Goal: Task Accomplishment & Management: Use online tool/utility

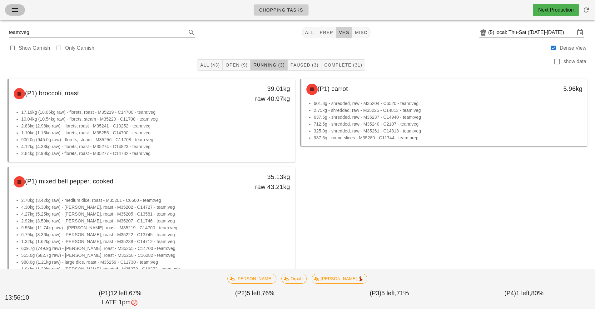
click at [15, 13] on icon "button" at bounding box center [14, 9] width 7 height 7
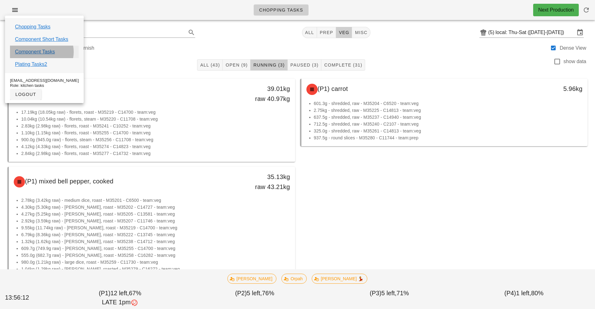
click at [44, 51] on link "Component Tasks" at bounding box center [35, 51] width 40 height 7
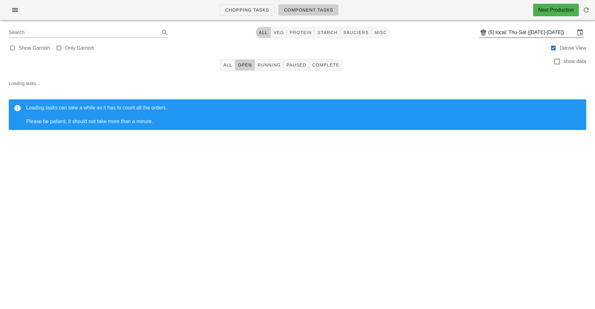
click at [499, 32] on input "local: Thu-Sat ([DATE]-[DATE])" at bounding box center [535, 32] width 79 height 10
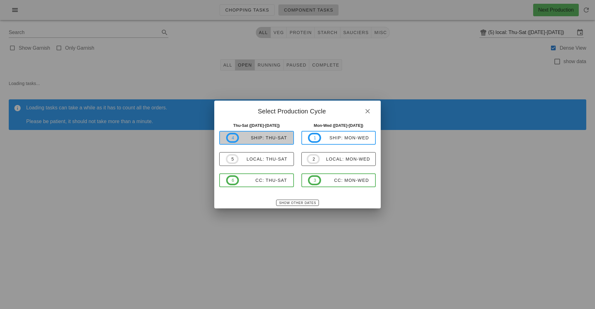
click at [278, 137] on div "ship: Thu-Sat" at bounding box center [263, 137] width 48 height 5
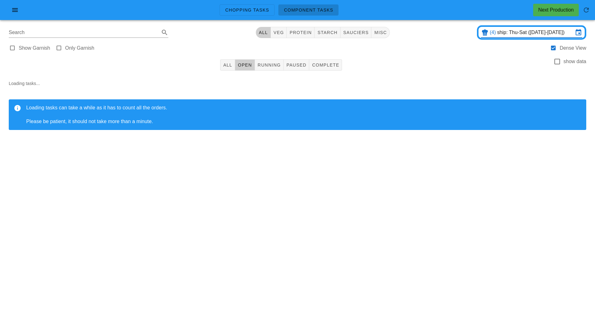
click at [499, 32] on input "ship: Thu-Sat (Aug 28-Aug 30)" at bounding box center [535, 32] width 76 height 10
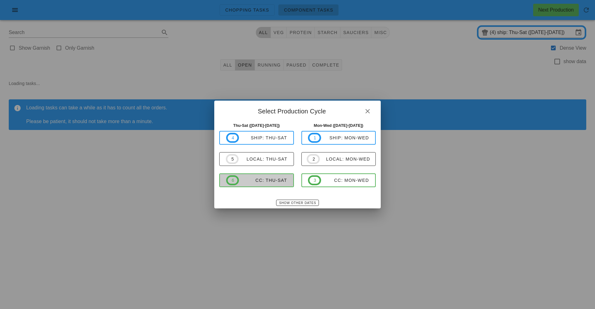
click at [255, 187] on button "6 CC: Thu-Sat" at bounding box center [256, 180] width 75 height 14
type input "CC: Thu-Sat ([DATE]-[DATE])"
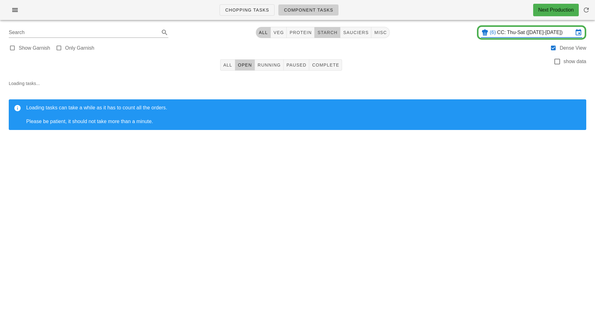
click at [329, 31] on span "starch" at bounding box center [327, 32] width 20 height 5
click at [228, 65] on span "All" at bounding box center [227, 64] width 9 height 5
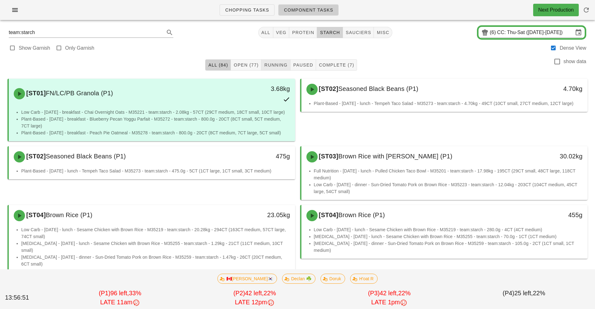
click at [332, 36] on button "starch" at bounding box center [330, 32] width 26 height 11
click at [215, 68] on button "All (84)" at bounding box center [218, 64] width 26 height 11
click at [331, 34] on span "starch" at bounding box center [330, 32] width 20 height 5
type input "team:starch"
click at [278, 70] on button "Running" at bounding box center [275, 64] width 29 height 11
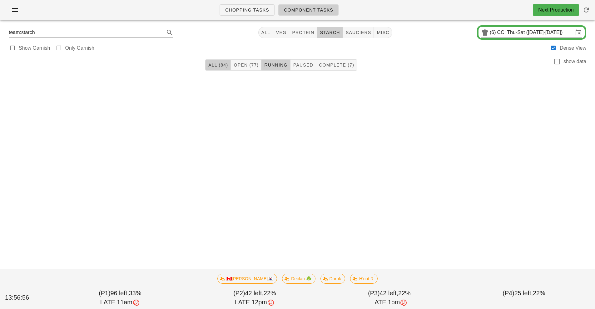
click at [220, 67] on span "All (84)" at bounding box center [218, 64] width 20 height 5
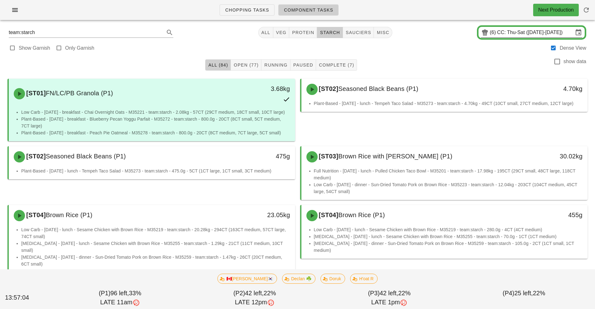
click at [507, 33] on input "CC: Thu-Sat ([DATE]-[DATE])" at bounding box center [535, 32] width 76 height 10
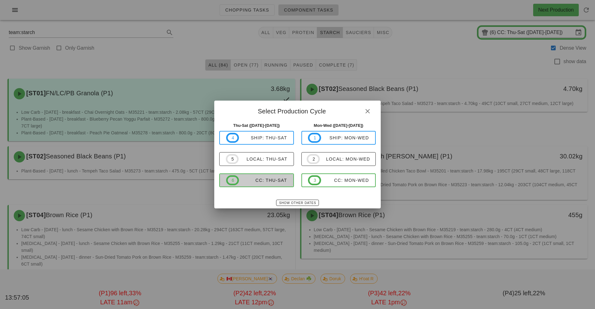
click at [263, 186] on button "6 CC: Thu-Sat" at bounding box center [256, 180] width 75 height 14
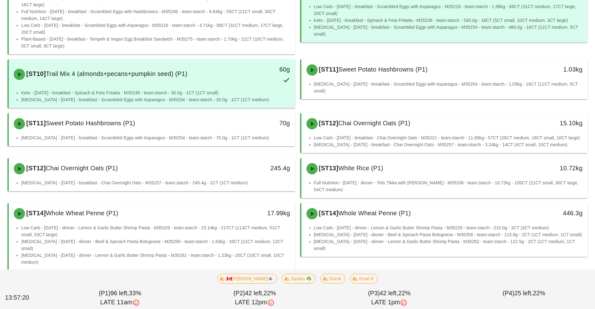
scroll to position [541, 0]
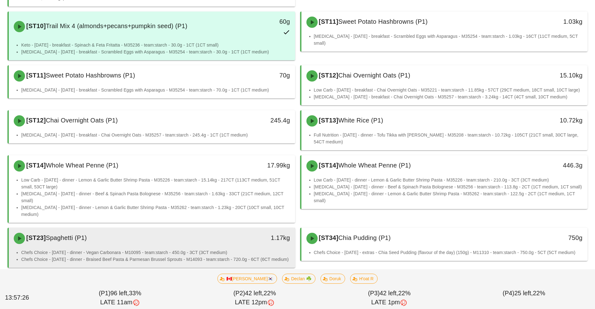
click at [206, 249] on li "Chefs Choice - [DATE] - dinner - Vegan Carbonara - M10095 - team:starch - 450.0…" at bounding box center [155, 252] width 269 height 7
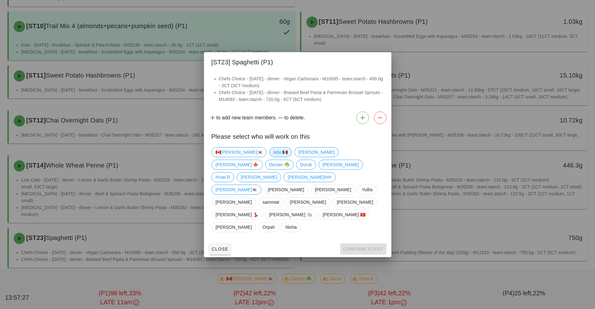
click at [273, 157] on span "Ada 🇲🇽" at bounding box center [280, 151] width 14 height 9
click at [356, 243] on button "Confirm Start" at bounding box center [363, 248] width 46 height 11
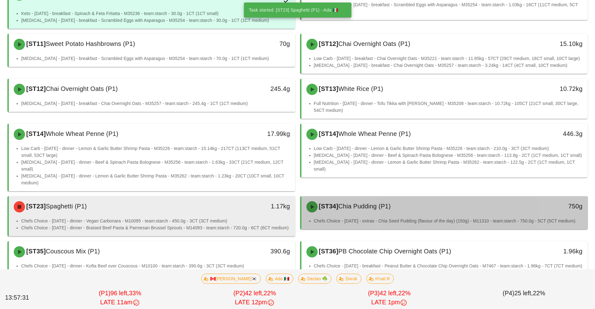
scroll to position [613, 0]
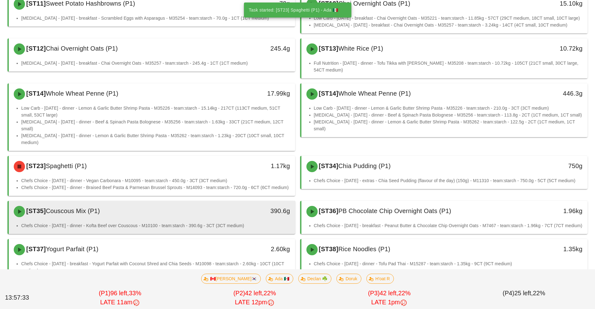
click at [208, 222] on li "Chefs Choice - [DATE] - dinner - Kofta Beef over Couscous - M10100 - team:starc…" at bounding box center [155, 225] width 269 height 7
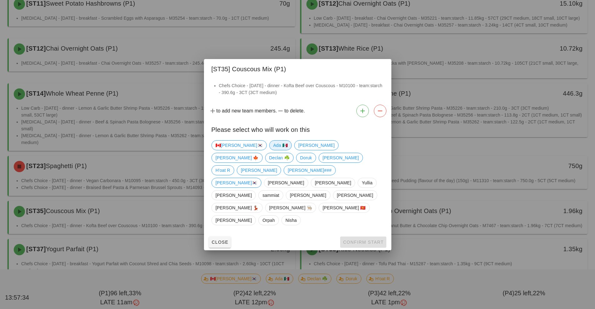
click at [273, 150] on span "Ada 🇲🇽" at bounding box center [280, 145] width 14 height 9
click at [358, 240] on span "Confirm Start" at bounding box center [363, 242] width 41 height 5
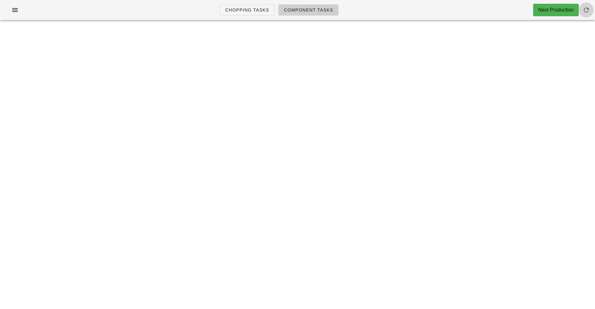
click at [590, 13] on span "button" at bounding box center [586, 9] width 15 height 7
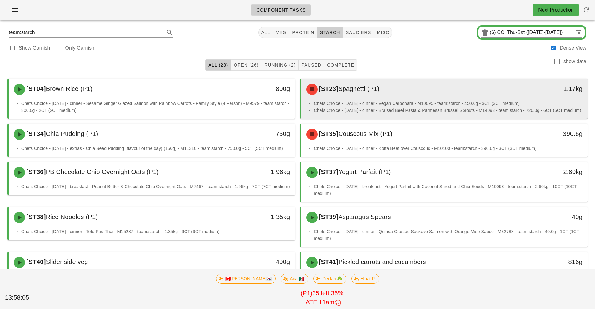
click at [421, 97] on div "[ST23] Spaghetti (P1)" at bounding box center [409, 89] width 213 height 19
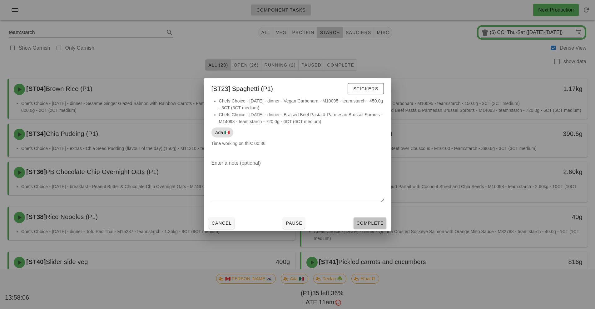
click at [369, 222] on span "Complete" at bounding box center [369, 223] width 27 height 5
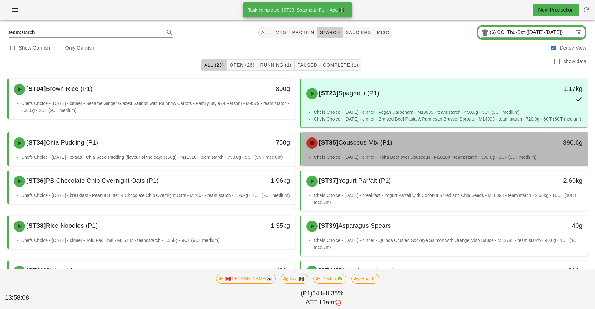
click at [425, 149] on div "[ST35] Couscous Mix (P1)" at bounding box center [409, 143] width 213 height 19
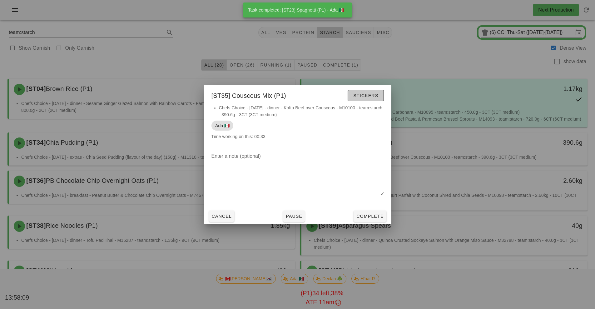
click at [367, 95] on span "Stickers" at bounding box center [365, 95] width 25 height 5
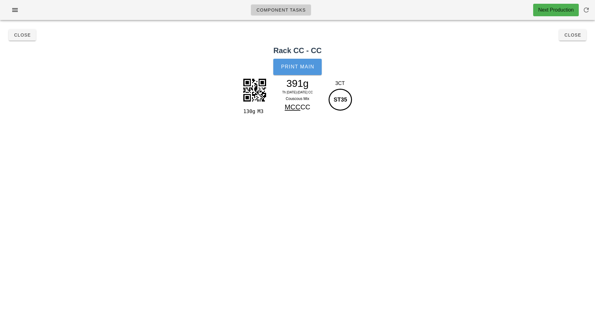
click at [300, 67] on span "Print Main" at bounding box center [298, 67] width 34 height 6
click at [575, 39] on button "Close" at bounding box center [572, 34] width 27 height 11
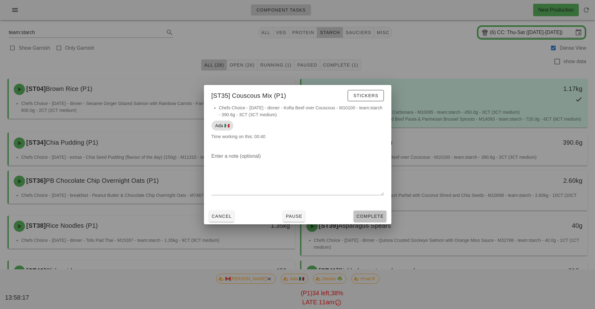
click at [373, 217] on span "Complete" at bounding box center [369, 216] width 27 height 5
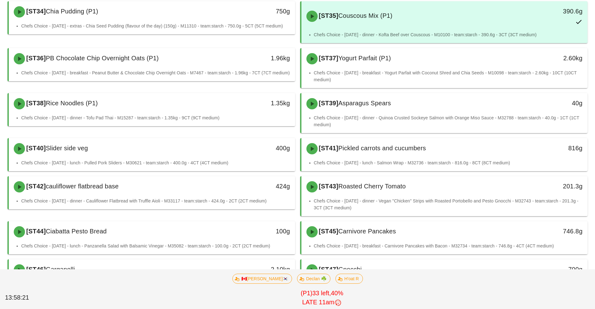
scroll to position [132, 0]
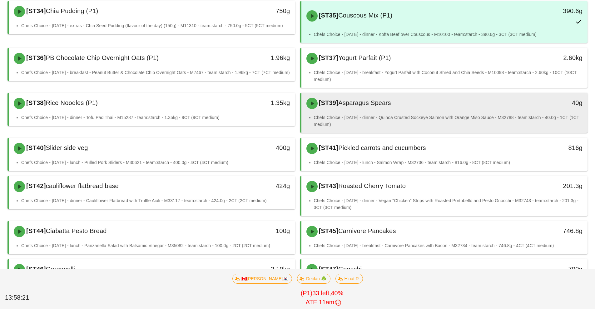
click at [390, 105] on span "Asparagus Spears" at bounding box center [364, 102] width 53 height 7
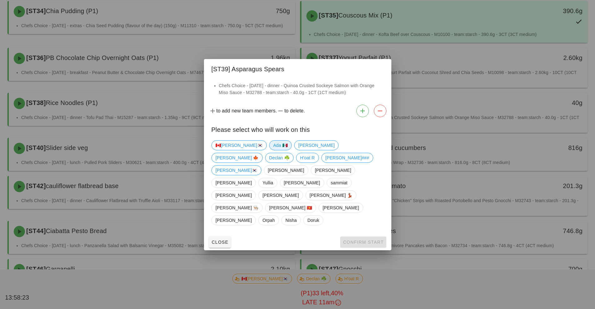
click at [273, 150] on span "Ada 🇲🇽" at bounding box center [280, 145] width 14 height 9
click at [356, 240] on span "Confirm Start" at bounding box center [363, 242] width 41 height 5
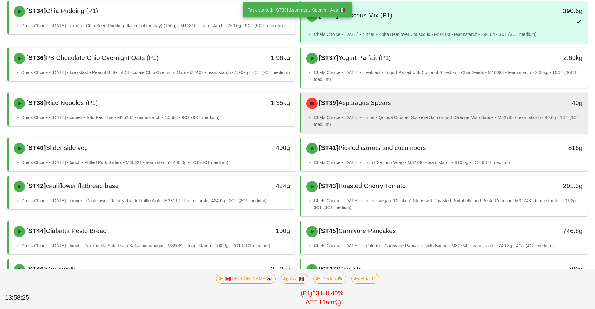
click at [421, 115] on li "Chefs Choice - [DATE] - dinner - Quinoa Crusted Sockeye Salmon with Orange Miso…" at bounding box center [448, 121] width 269 height 14
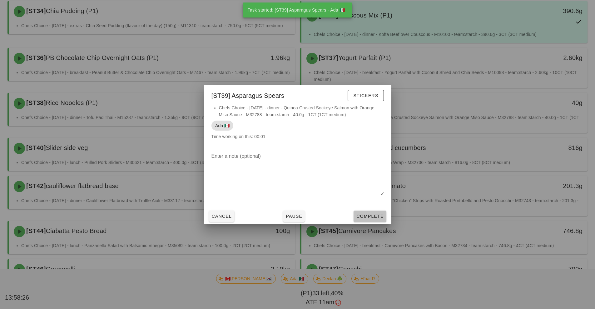
click at [379, 216] on span "Complete" at bounding box center [369, 216] width 27 height 5
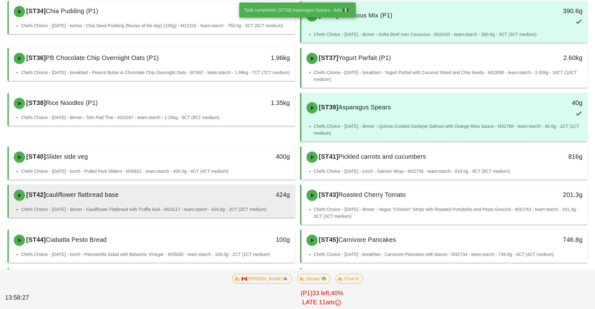
click at [176, 207] on li "Chefs Choice - [DATE] - dinner - Cauliflower Flatbread with Truffle Aioli - M33…" at bounding box center [155, 209] width 269 height 7
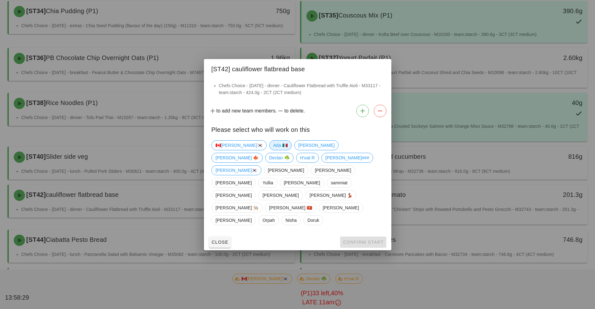
click at [273, 150] on span "Ada 🇲🇽" at bounding box center [280, 145] width 14 height 9
click at [360, 240] on span "Confirm Start" at bounding box center [363, 242] width 41 height 5
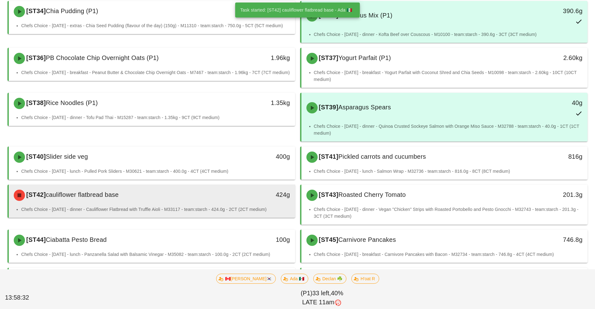
click at [219, 206] on div "[ST42] cauliflower flatbread base 424g" at bounding box center [152, 195] width 286 height 21
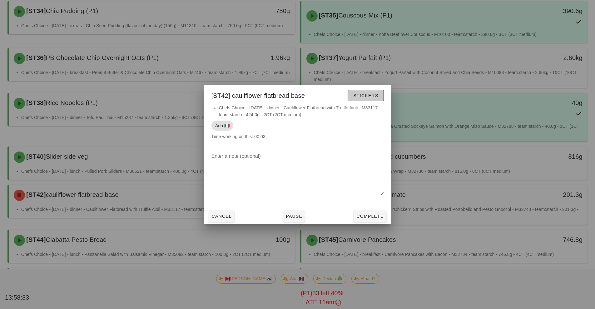
click at [369, 96] on span "Stickers" at bounding box center [365, 95] width 25 height 5
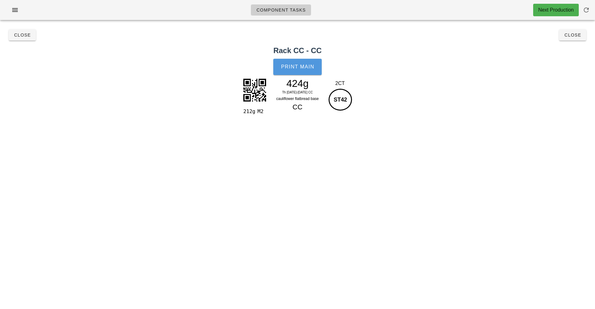
click at [300, 68] on span "Print Main" at bounding box center [298, 67] width 34 height 6
click at [573, 35] on span "Close" at bounding box center [572, 34] width 17 height 5
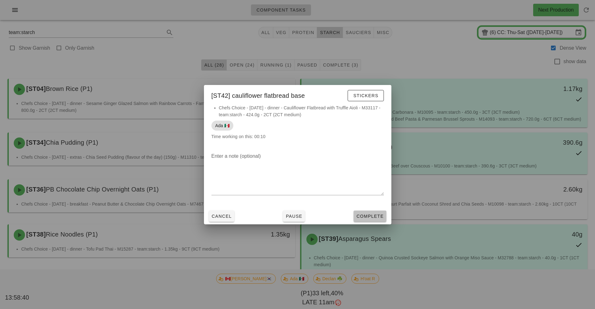
click at [375, 217] on span "Complete" at bounding box center [369, 216] width 27 height 5
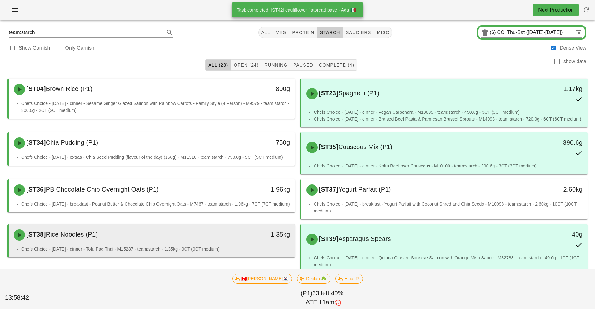
click at [224, 249] on li "Chefs Choice - [DATE] - dinner - Tofu Pad Thai - M15287 - team:starch - 1.35kg …" at bounding box center [155, 249] width 269 height 7
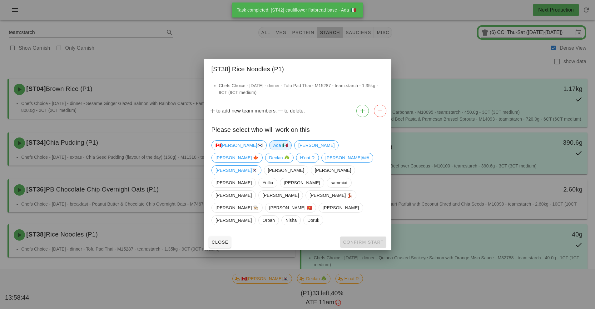
click at [273, 150] on span "Ada 🇲🇽" at bounding box center [280, 145] width 14 height 9
click at [353, 240] on span "Confirm Start" at bounding box center [363, 242] width 41 height 5
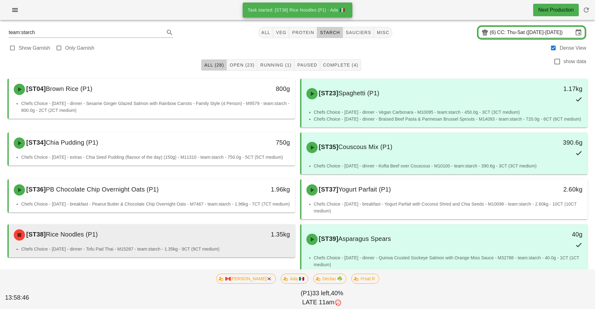
click at [228, 247] on li "Chefs Choice - [DATE] - dinner - Tofu Pad Thai - M15287 - team:starch - 1.35kg …" at bounding box center [155, 249] width 269 height 7
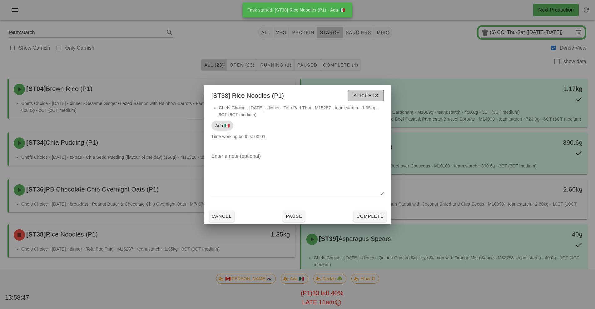
click at [371, 96] on span "Stickers" at bounding box center [365, 95] width 25 height 5
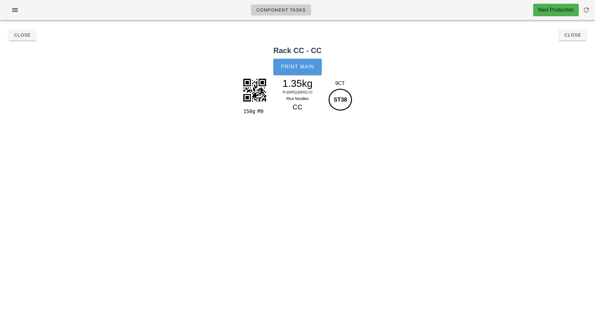
click at [304, 71] on button "Print Main" at bounding box center [297, 67] width 48 height 16
click at [572, 35] on span "Close" at bounding box center [572, 34] width 17 height 5
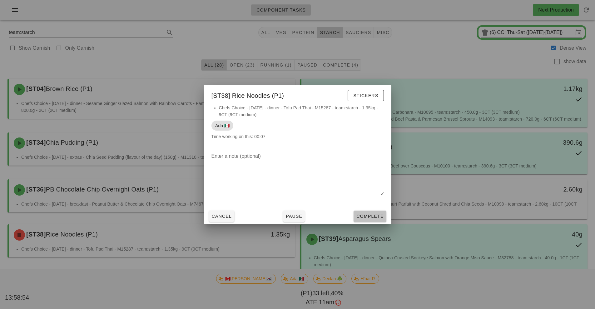
click at [372, 214] on span "Complete" at bounding box center [369, 216] width 27 height 5
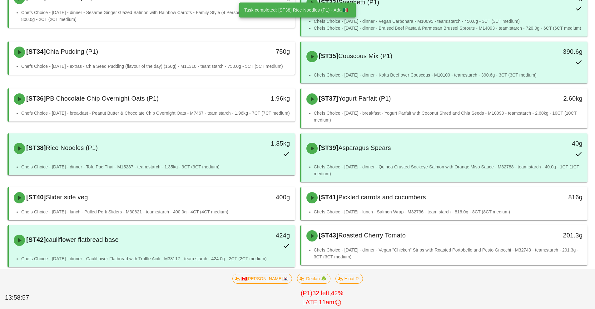
scroll to position [162, 0]
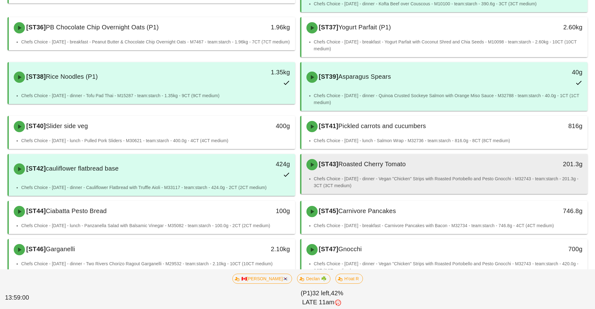
click at [339, 166] on span "[ST43]" at bounding box center [328, 164] width 21 height 7
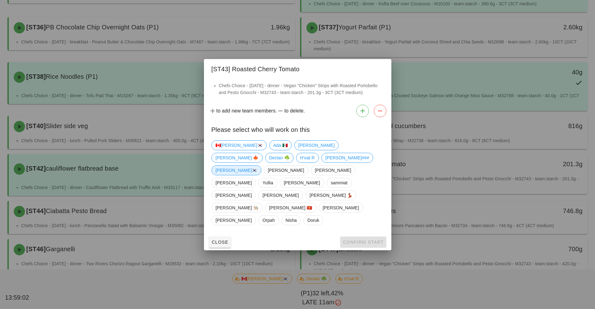
click at [255, 173] on span "[PERSON_NAME]🇰🇷" at bounding box center [237, 170] width 42 height 9
click at [273, 150] on span "Ada 🇲🇽" at bounding box center [280, 145] width 14 height 9
click at [256, 175] on span "[PERSON_NAME]🇰🇷" at bounding box center [237, 170] width 42 height 9
click at [269, 150] on span "Ada 🇲🇽" at bounding box center [280, 145] width 22 height 10
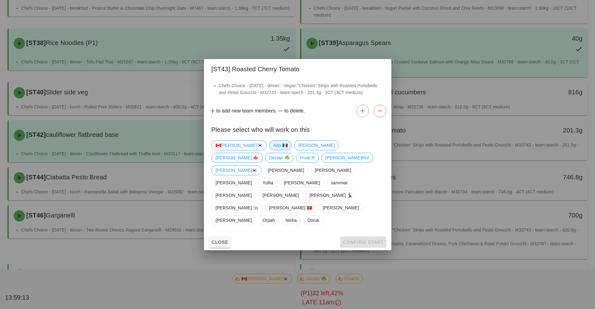
click at [273, 150] on span "Ada 🇲🇽" at bounding box center [280, 145] width 14 height 9
click at [359, 240] on span "Confirm Start" at bounding box center [363, 242] width 41 height 5
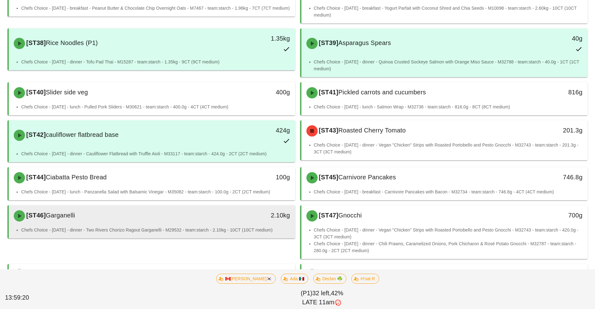
click at [186, 226] on div "[ST46] Garganelli 2.10kg" at bounding box center [152, 215] width 286 height 21
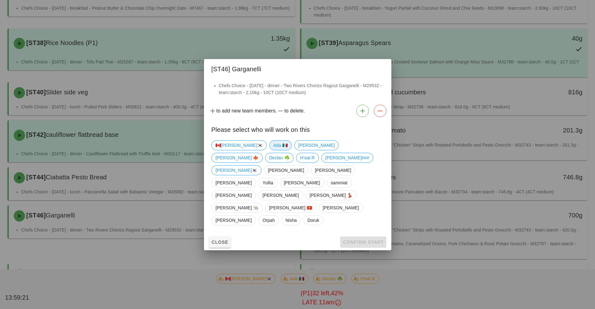
click at [273, 150] on span "Ada 🇲🇽" at bounding box center [280, 145] width 14 height 9
click at [356, 240] on span "Confirm Start" at bounding box center [363, 242] width 41 height 5
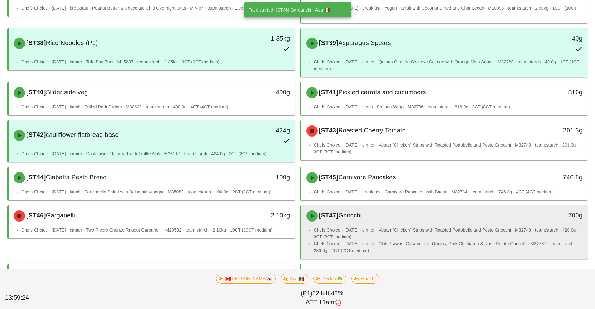
click at [411, 235] on li "Chefs Choice - [DATE] - dinner - Vegan "Chicken" Strips with Roasted Portobello…" at bounding box center [448, 234] width 269 height 14
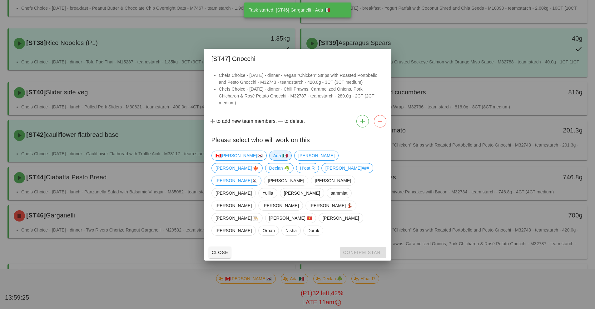
click at [273, 160] on span "Ada 🇲🇽" at bounding box center [280, 155] width 14 height 9
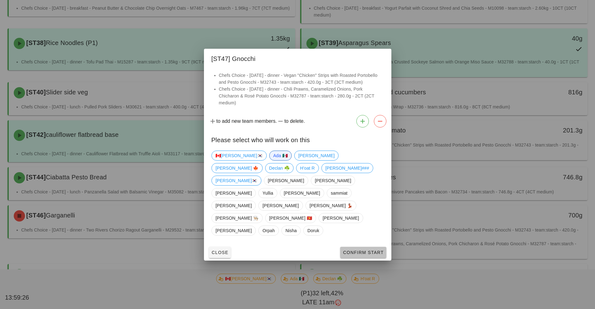
click at [359, 250] on span "Confirm Start" at bounding box center [363, 252] width 41 height 5
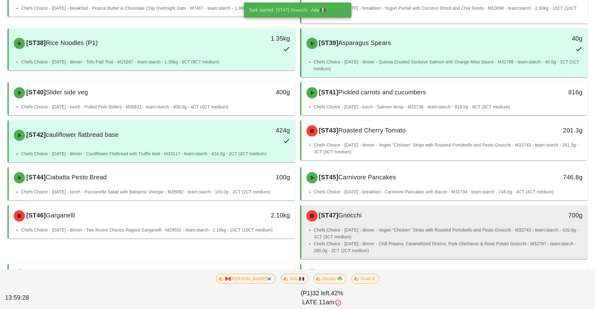
click at [399, 233] on li "Chefs Choice - [DATE] - dinner - Vegan "Chicken" Strips with Roasted Portobello…" at bounding box center [448, 234] width 269 height 14
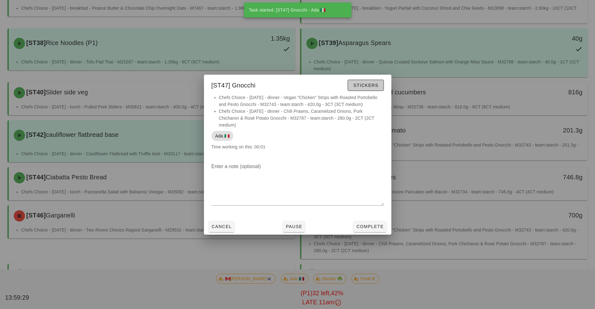
click at [369, 89] on button "Stickers" at bounding box center [366, 85] width 36 height 11
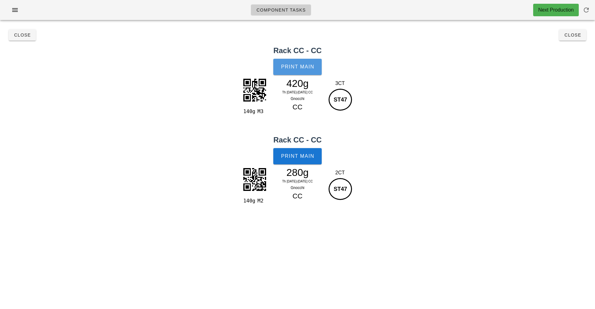
click at [307, 73] on button "Print Main" at bounding box center [297, 67] width 48 height 16
click at [300, 158] on span "Print Main" at bounding box center [298, 156] width 34 height 6
click at [577, 37] on span "Close" at bounding box center [572, 34] width 17 height 5
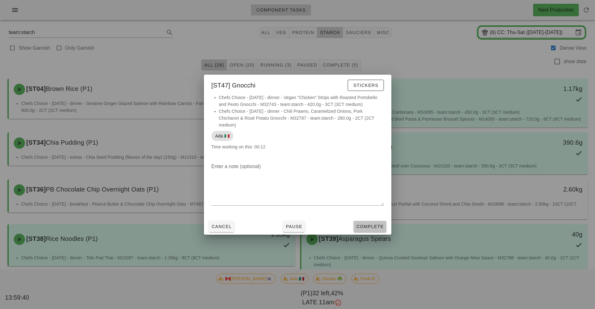
click at [371, 228] on span "Complete" at bounding box center [369, 226] width 27 height 5
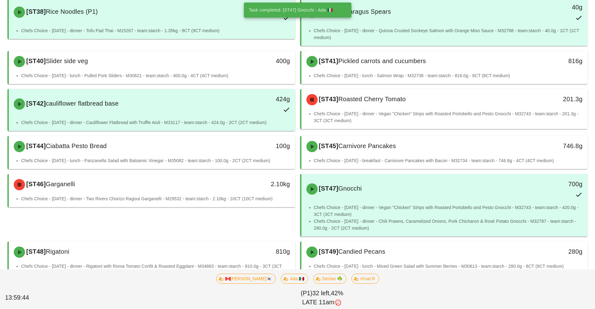
scroll to position [228, 0]
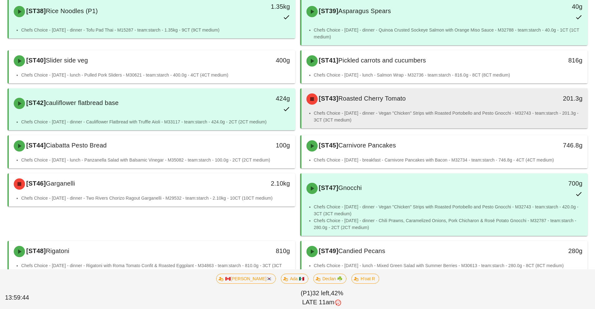
click at [419, 111] on li "Chefs Choice - [DATE] - dinner - Vegan "Chicken" Strips with Roasted Portobello…" at bounding box center [448, 117] width 269 height 14
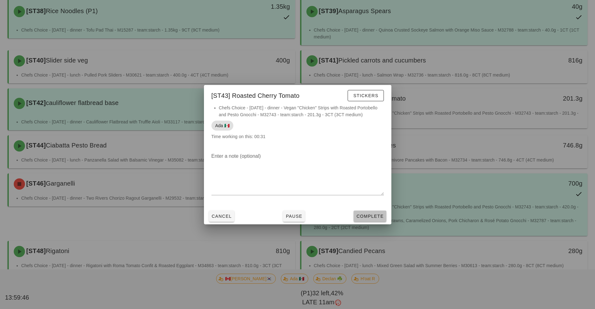
click at [376, 218] on span "Complete" at bounding box center [369, 216] width 27 height 5
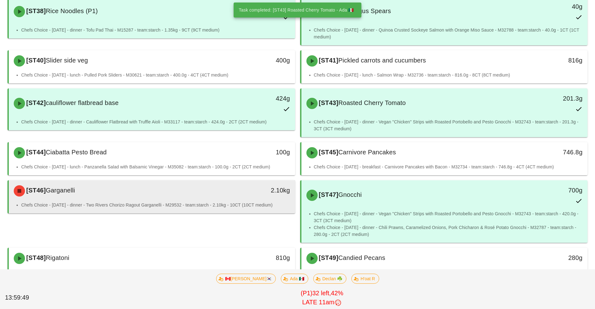
click at [225, 198] on div "2.10kg" at bounding box center [258, 191] width 71 height 19
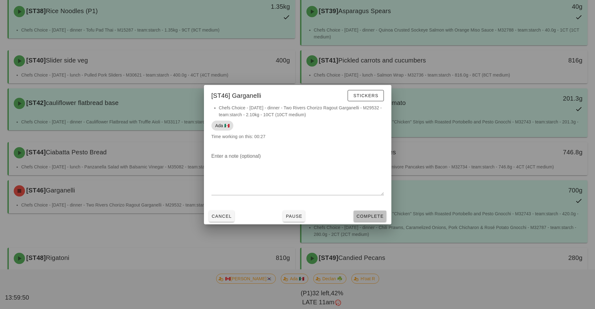
click at [378, 215] on span "Complete" at bounding box center [369, 216] width 27 height 5
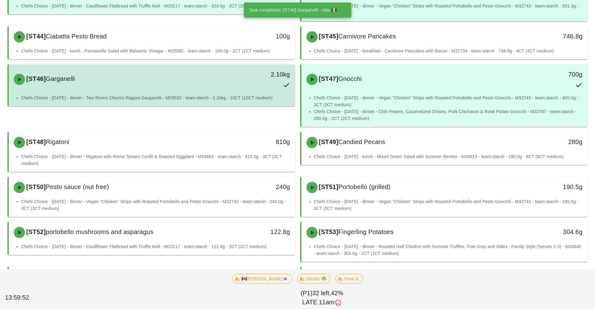
scroll to position [361, 0]
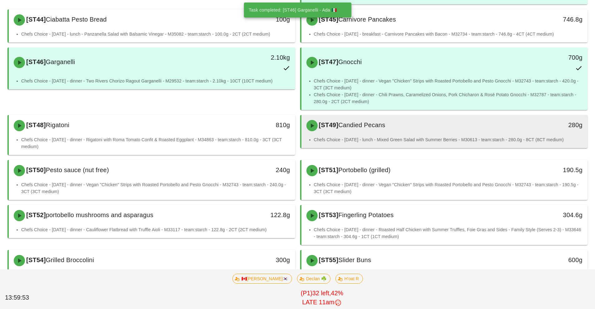
click at [393, 129] on div "[ST49] Candied Pecans" at bounding box center [409, 125] width 213 height 19
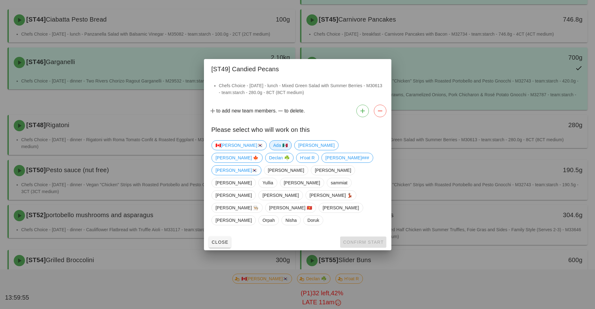
click at [273, 150] on span "Ada 🇲🇽" at bounding box center [280, 145] width 14 height 9
click at [362, 240] on span "Confirm Start" at bounding box center [363, 242] width 41 height 5
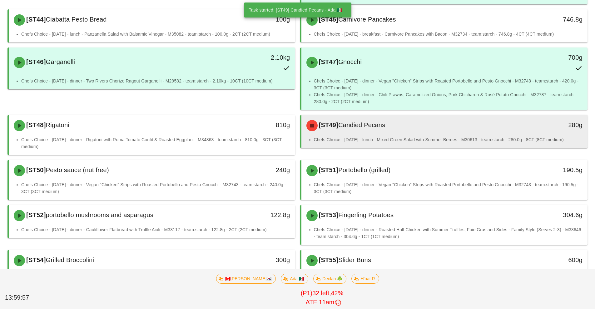
click at [440, 137] on li "Chefs Choice - [DATE] - lunch - Mixed Green Salad with Summer Berries - M30613 …" at bounding box center [448, 139] width 269 height 7
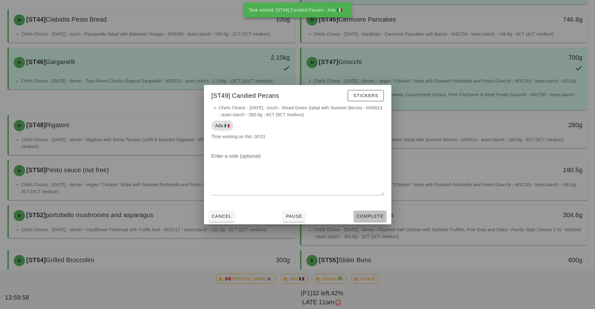
click at [376, 216] on span "Complete" at bounding box center [369, 216] width 27 height 5
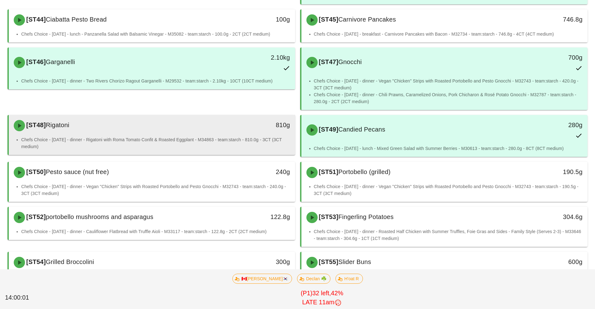
click at [100, 134] on div "[ST48] Rigatoni" at bounding box center [116, 125] width 213 height 19
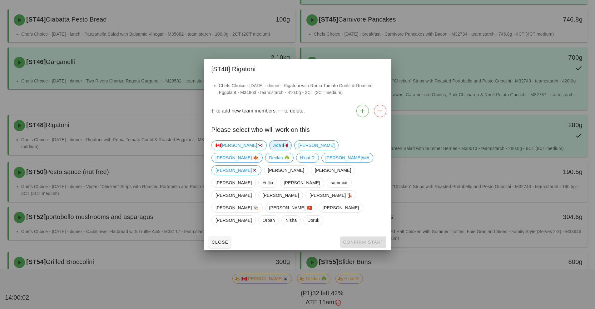
click at [273, 150] on span "Ada 🇲🇽" at bounding box center [280, 145] width 14 height 9
click at [358, 237] on button "Confirm Start" at bounding box center [363, 242] width 46 height 11
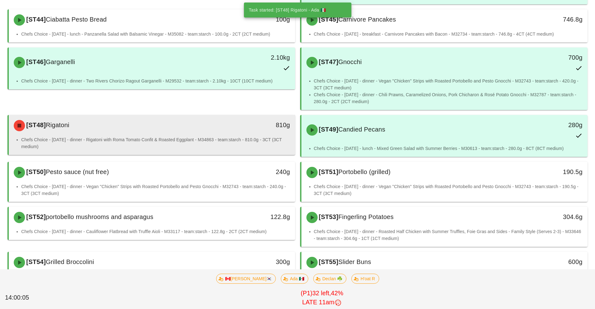
click at [120, 144] on li "Chefs Choice - [DATE] - dinner - Rigatoni with Roma Tomato Confit & Roasted Egg…" at bounding box center [155, 143] width 269 height 14
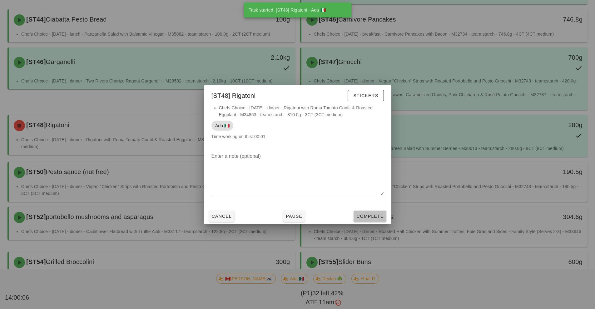
click at [371, 221] on button "Complete" at bounding box center [370, 216] width 32 height 11
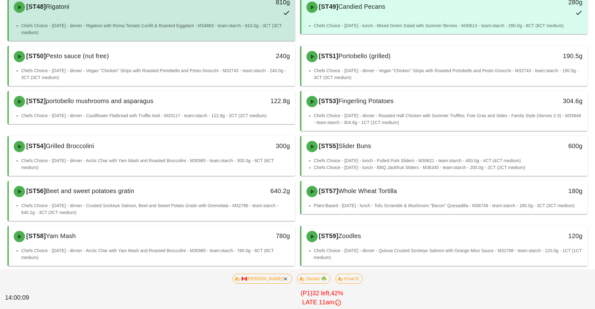
scroll to position [484, 0]
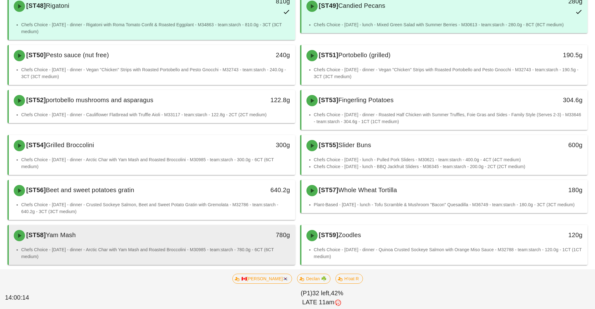
click at [203, 241] on div "[ST58] Yam Mash" at bounding box center [116, 235] width 213 height 19
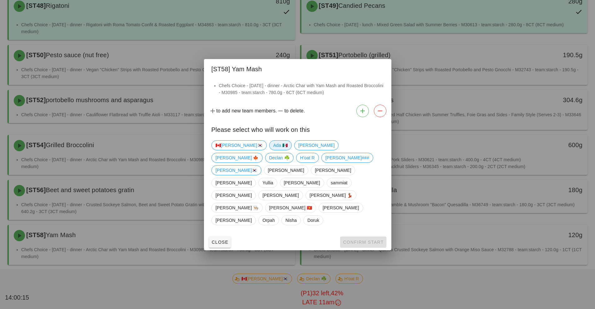
click at [273, 150] on span "Ada 🇲🇽" at bounding box center [280, 145] width 14 height 9
click at [357, 240] on span "Confirm Start" at bounding box center [363, 242] width 41 height 5
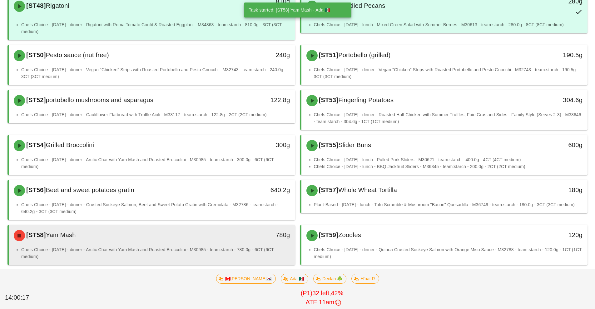
click at [206, 252] on li "Chefs Choice - [DATE] - dinner - Arctic Char with Yam Mash and Roasted Broccoli…" at bounding box center [155, 253] width 269 height 14
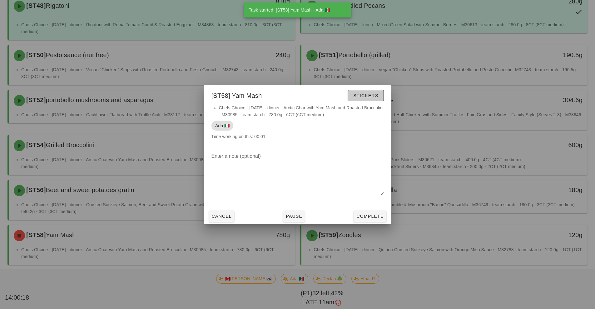
click at [362, 98] on span "Stickers" at bounding box center [365, 95] width 25 height 5
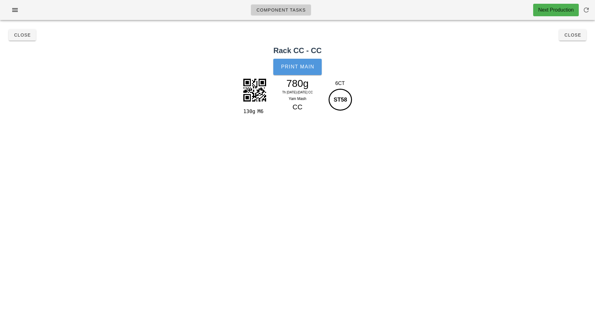
click at [307, 69] on span "Print Main" at bounding box center [298, 67] width 34 height 6
click at [574, 35] on span "Close" at bounding box center [572, 34] width 17 height 5
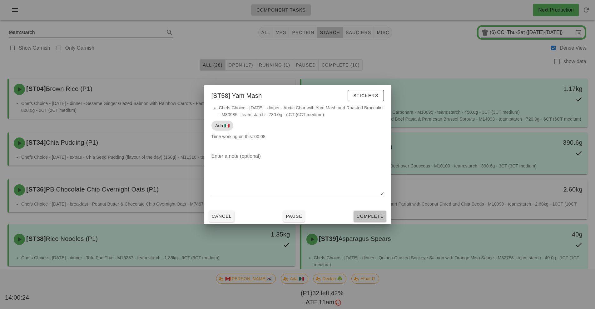
click at [376, 217] on span "Complete" at bounding box center [369, 216] width 27 height 5
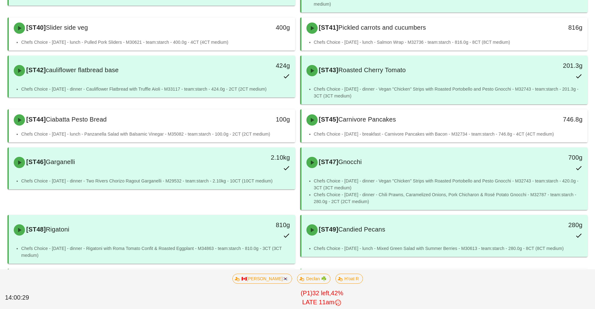
scroll to position [261, 0]
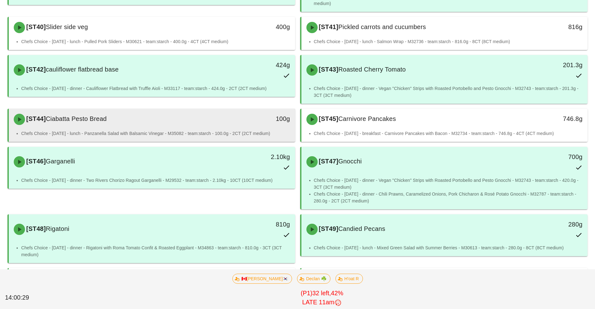
click at [203, 130] on div "[ST44] Ciabatta Pesto Bread 100g" at bounding box center [152, 119] width 286 height 21
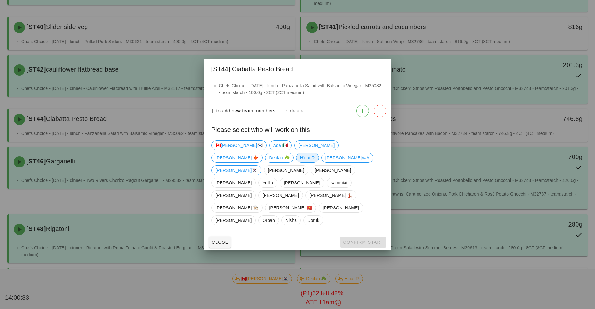
click at [315, 162] on span "H'oat R" at bounding box center [307, 157] width 15 height 9
click at [358, 240] on span "Confirm Start" at bounding box center [363, 242] width 41 height 5
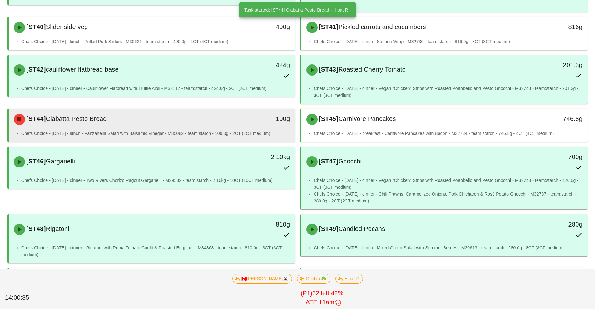
click at [246, 126] on div "100g" at bounding box center [258, 119] width 71 height 19
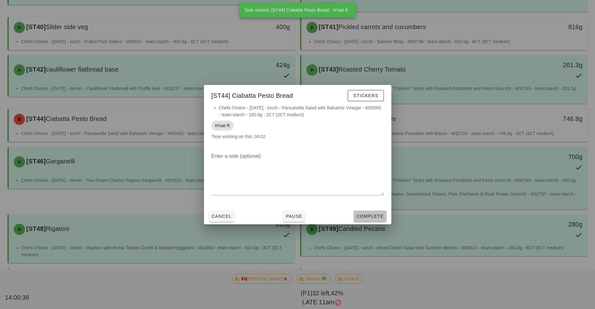
click at [376, 218] on span "Complete" at bounding box center [369, 216] width 27 height 5
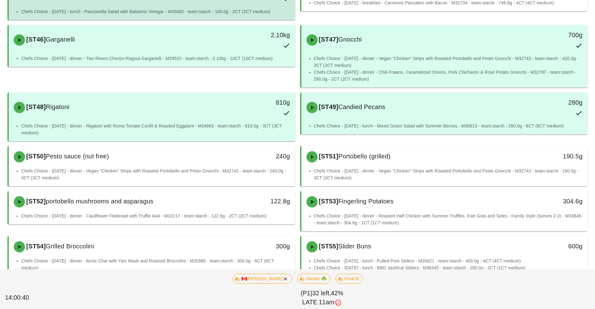
scroll to position [423, 0]
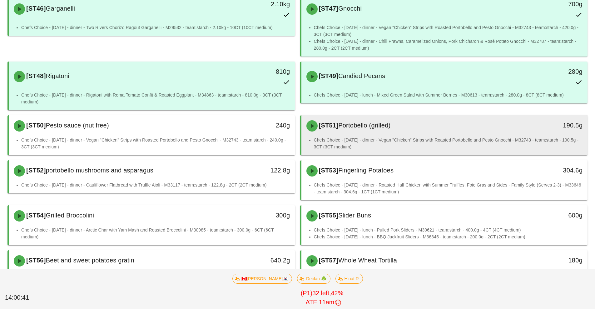
click at [422, 141] on li "Chefs Choice - [DATE] - dinner - Vegan "Chicken" Strips with Roasted Portobello…" at bounding box center [448, 144] width 269 height 14
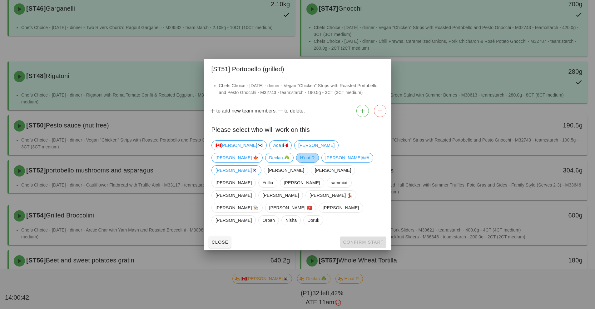
click at [315, 162] on span "H'oat R" at bounding box center [307, 157] width 15 height 9
click at [360, 240] on span "Confirm Start" at bounding box center [363, 242] width 41 height 5
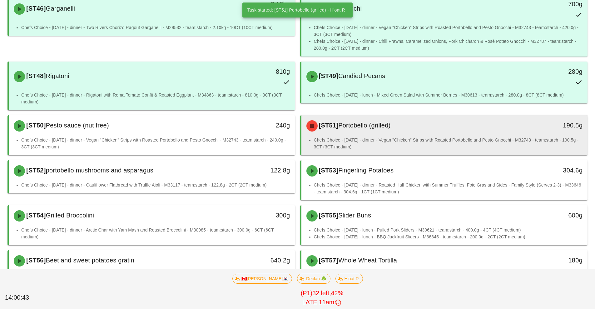
click at [427, 144] on li "Chefs Choice - [DATE] - dinner - Vegan "Chicken" Strips with Roasted Portobello…" at bounding box center [448, 144] width 269 height 14
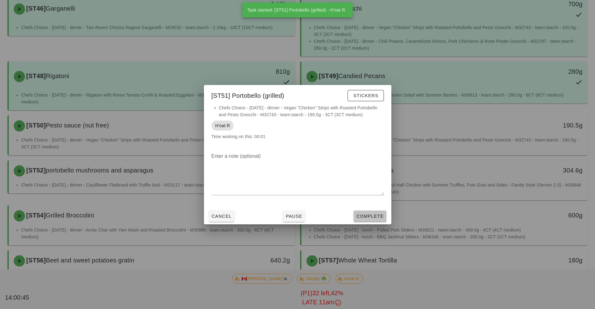
click at [373, 222] on button "Complete" at bounding box center [370, 216] width 32 height 11
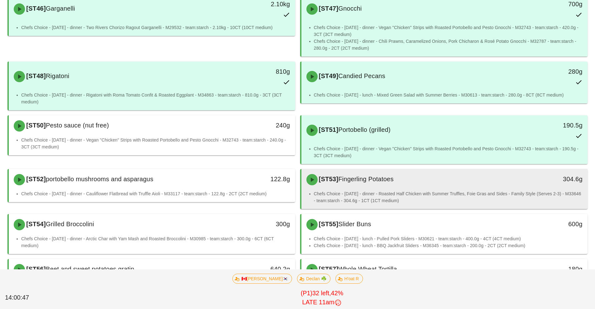
click at [417, 195] on li "Chefs Choice - [DATE] - dinner - Roasted Half Chicken with Summer Truffles, Foi…" at bounding box center [448, 197] width 269 height 14
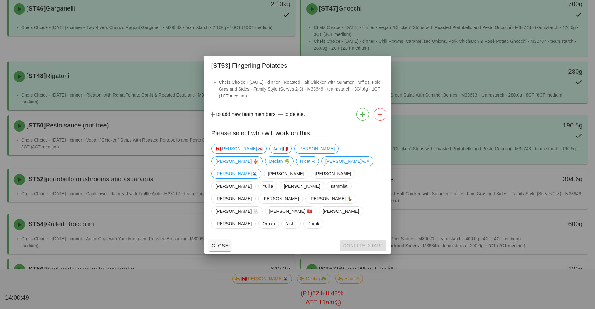
click at [448, 117] on div at bounding box center [297, 154] width 595 height 309
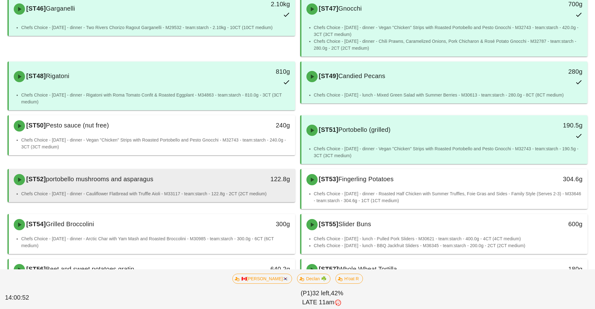
click at [198, 191] on li "Chefs Choice - [DATE] - dinner - Cauliflower Flatbread with Truffle Aioli - M33…" at bounding box center [155, 193] width 269 height 7
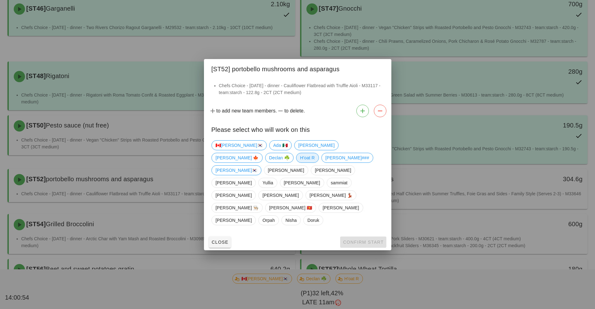
click at [315, 162] on span "H'oat R" at bounding box center [307, 157] width 15 height 9
click at [361, 240] on span "Confirm Start" at bounding box center [363, 242] width 41 height 5
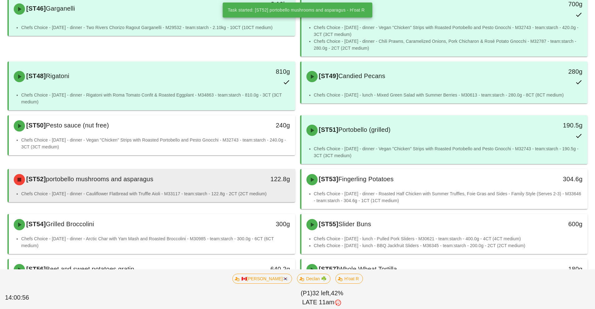
click at [213, 186] on div "[ST52] portobello mushrooms and asparagus" at bounding box center [116, 179] width 213 height 19
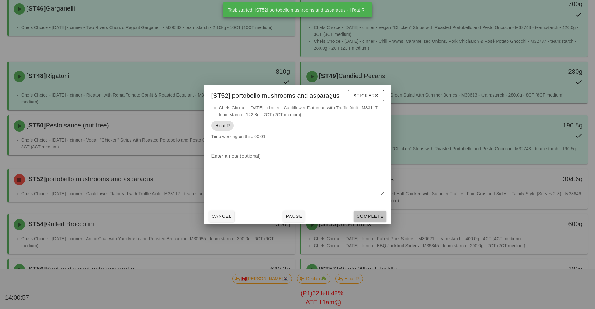
click at [374, 221] on button "Complete" at bounding box center [370, 216] width 32 height 11
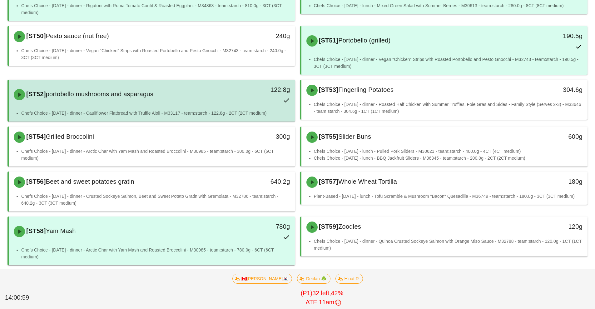
scroll to position [511, 0]
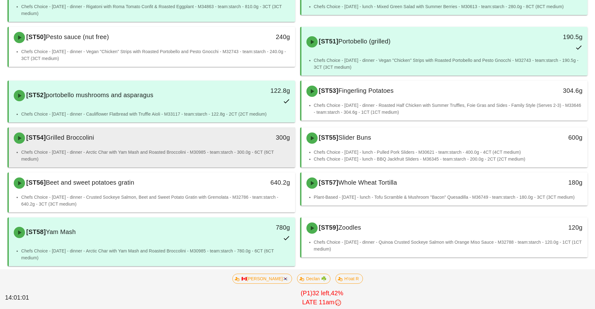
click at [148, 149] on li "Chefs Choice - [DATE] - dinner - Arctic Char with Yam Mash and Roasted Broccoli…" at bounding box center [155, 156] width 269 height 14
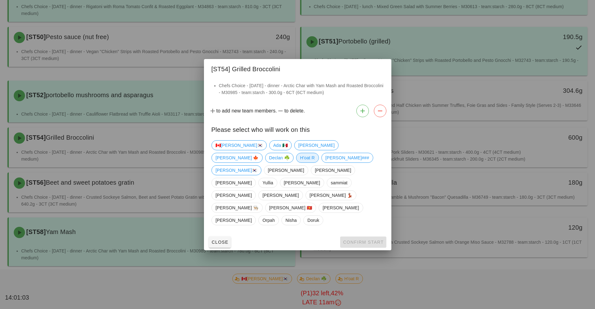
click at [315, 161] on span "H'oat R" at bounding box center [307, 157] width 15 height 9
click at [363, 240] on span "Confirm Start" at bounding box center [363, 242] width 41 height 5
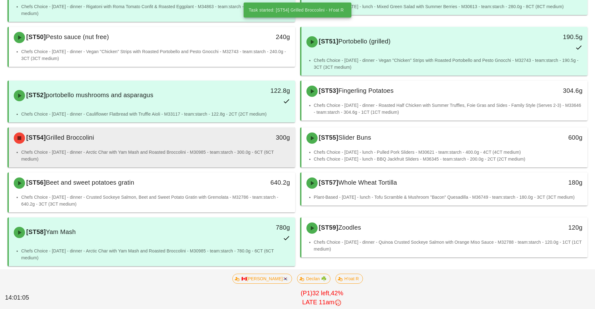
click at [120, 153] on li "Chefs Choice - [DATE] - dinner - Arctic Char with Yam Mash and Roasted Broccoli…" at bounding box center [155, 156] width 269 height 14
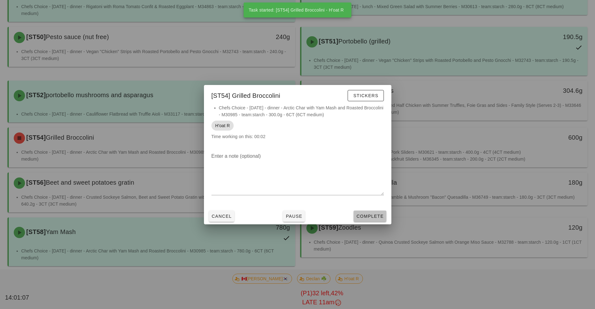
click at [368, 219] on button "Complete" at bounding box center [370, 216] width 32 height 11
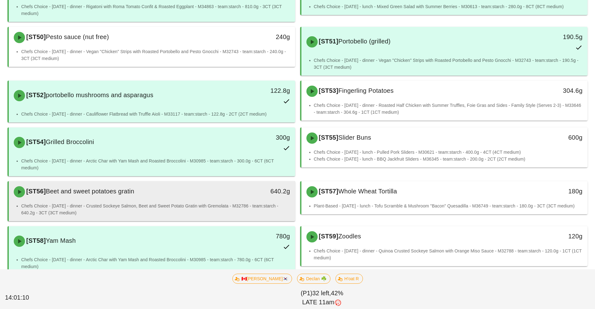
click at [86, 217] on div "Chefs Choice - [DATE] - dinner - Crusted Sockeye Salmon, Beet and Sweet Potato …" at bounding box center [152, 211] width 286 height 19
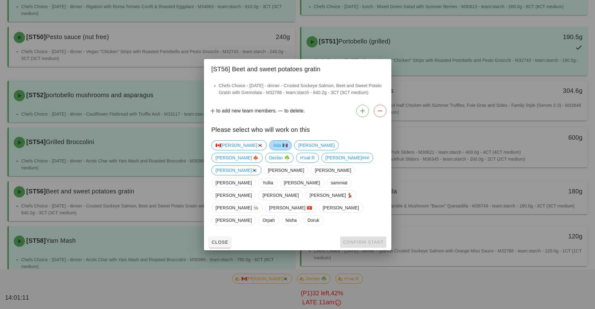
click at [273, 150] on span "Ada 🇲🇽" at bounding box center [280, 145] width 14 height 9
click at [352, 237] on button "Confirm Start" at bounding box center [363, 242] width 46 height 11
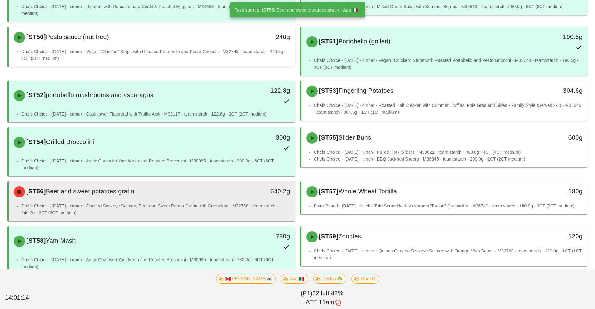
click at [177, 205] on li "Chefs Choice - [DATE] - dinner - Crusted Sockeye Salmon, Beet and Sweet Potato …" at bounding box center [155, 209] width 269 height 14
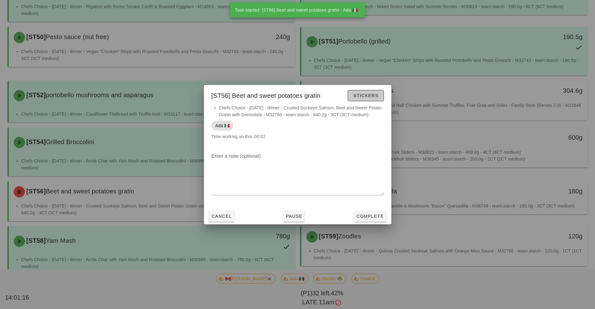
click at [363, 99] on button "Stickers" at bounding box center [366, 95] width 36 height 11
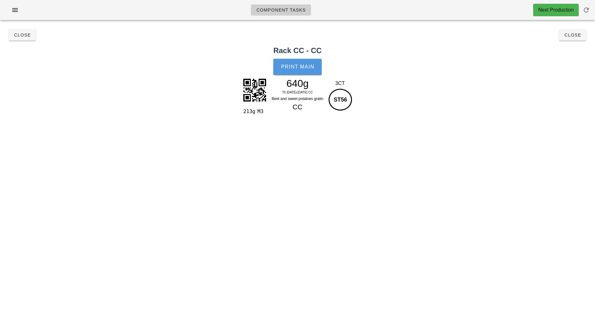
click at [279, 66] on button "Print Main" at bounding box center [297, 67] width 48 height 16
click at [580, 33] on span "Close" at bounding box center [572, 34] width 17 height 5
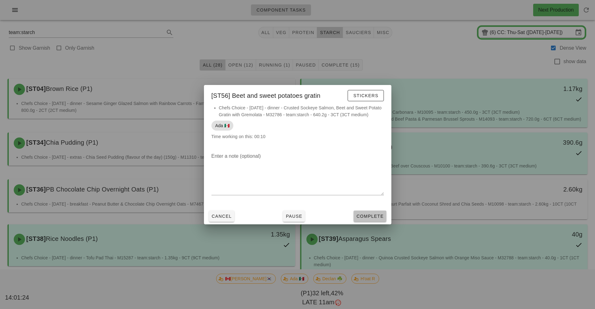
click at [377, 217] on span "Complete" at bounding box center [369, 216] width 27 height 5
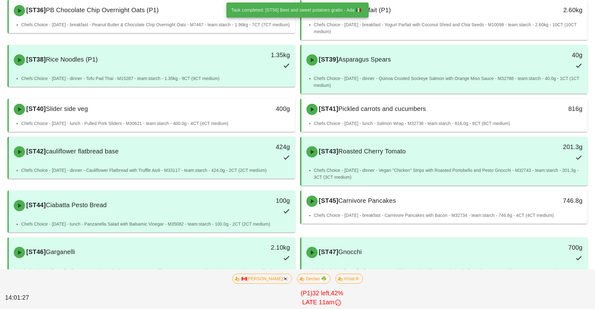
scroll to position [180, 0]
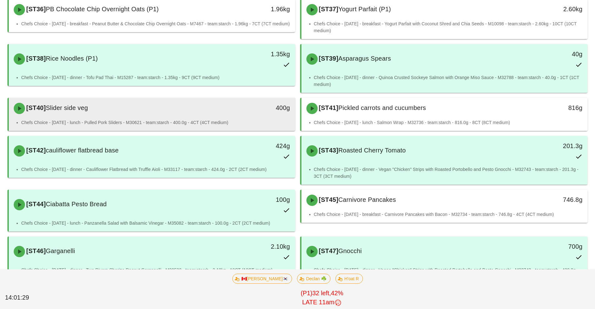
click at [188, 116] on div "[ST40] Slider side veg" at bounding box center [116, 108] width 213 height 19
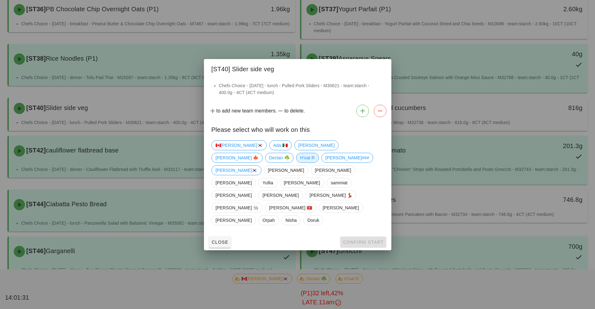
click at [315, 162] on span "H'oat R" at bounding box center [307, 157] width 15 height 9
click at [358, 240] on span "Confirm Start" at bounding box center [363, 242] width 41 height 5
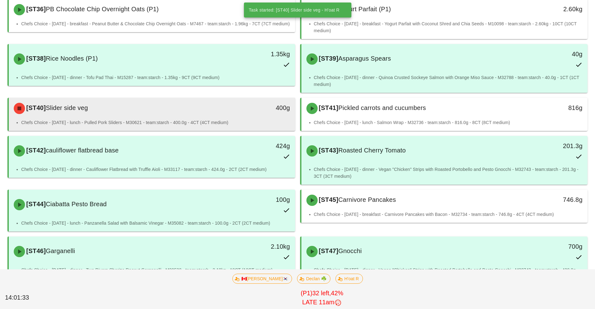
click at [265, 119] on li "Chefs Choice - [DATE] - lunch - Pulled Pork Sliders - M30621 - team:starch - 40…" at bounding box center [155, 122] width 269 height 7
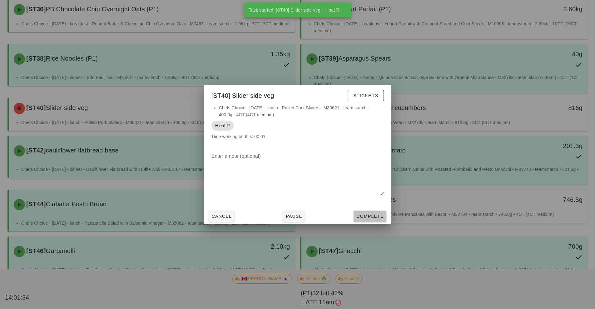
click at [370, 217] on span "Complete" at bounding box center [369, 216] width 27 height 5
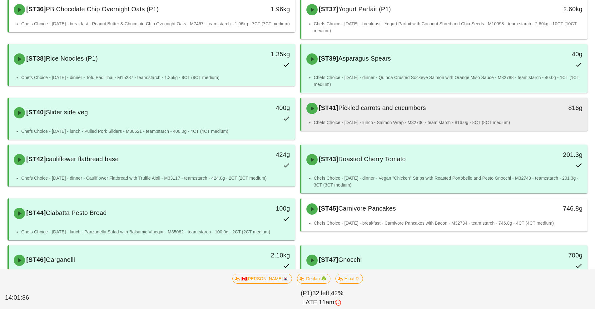
click at [431, 112] on div "[ST41] Pickled carrots and cucumbers" at bounding box center [409, 108] width 213 height 19
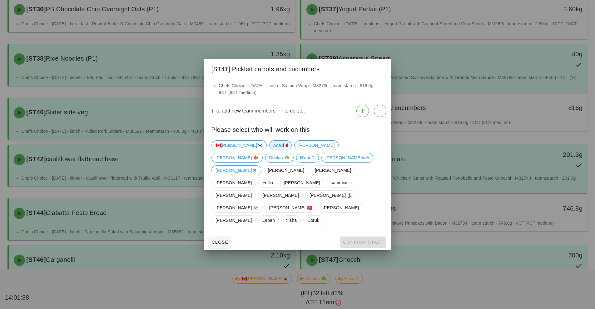
click at [273, 150] on span "Ada 🇲🇽" at bounding box center [280, 145] width 14 height 9
click at [315, 162] on span "H'oat R" at bounding box center [307, 157] width 15 height 9
click at [357, 240] on span "Confirm Start" at bounding box center [363, 242] width 41 height 5
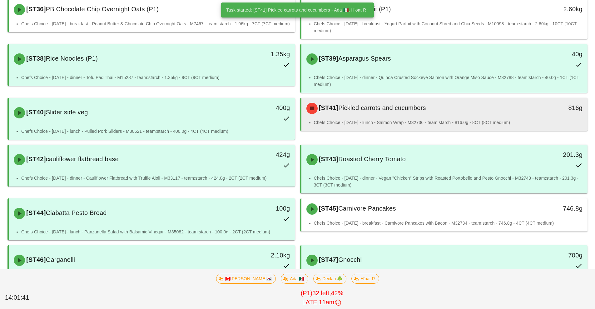
click at [397, 119] on li "Chefs Choice - [DATE] - lunch - Salmon Wrap - M32736 - team:starch - 816.0g - 8…" at bounding box center [448, 122] width 269 height 7
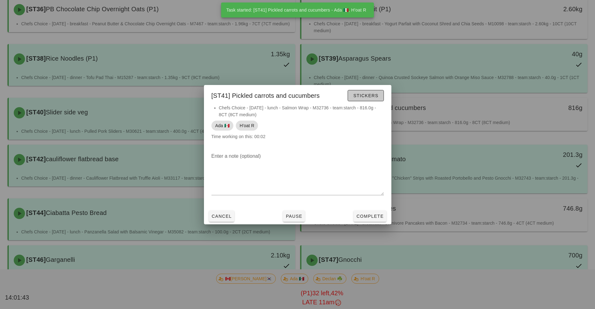
click at [369, 96] on span "Stickers" at bounding box center [365, 95] width 25 height 5
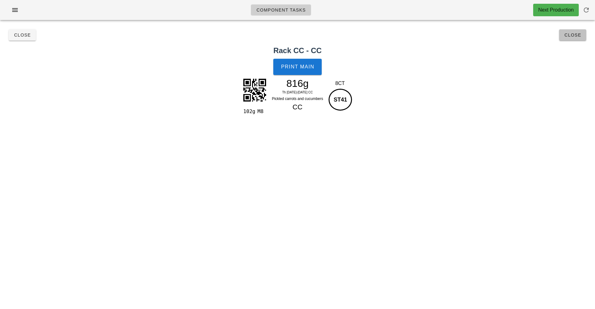
click at [576, 38] on button "Close" at bounding box center [572, 34] width 27 height 11
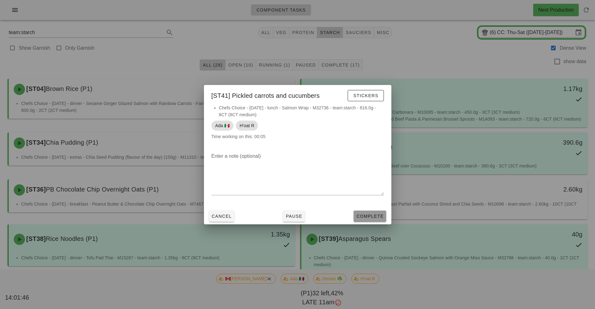
click at [376, 217] on span "Complete" at bounding box center [369, 216] width 27 height 5
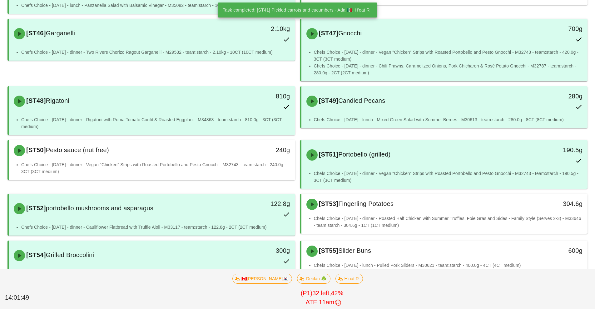
scroll to position [408, 0]
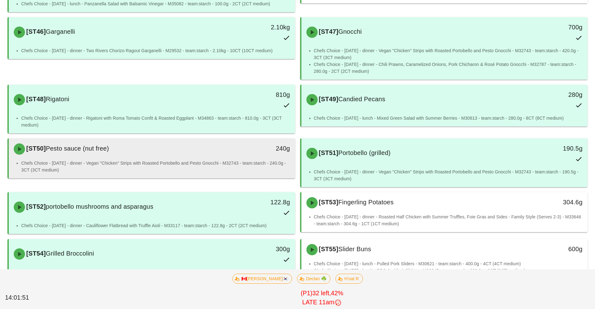
click at [208, 165] on li "Chefs Choice - [DATE] - dinner - Vegan "Chicken" Strips with Roasted Portobello…" at bounding box center [155, 167] width 269 height 14
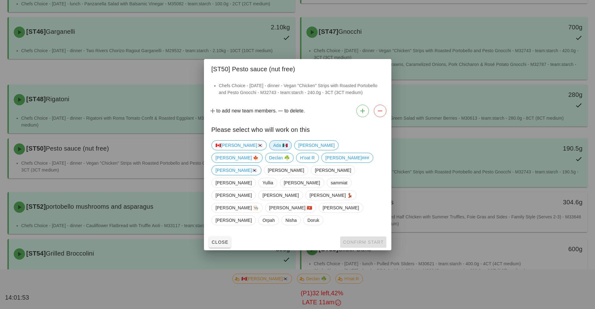
click at [273, 150] on span "Ada 🇲🇽" at bounding box center [280, 145] width 14 height 9
click at [358, 240] on span "Confirm Start" at bounding box center [363, 242] width 41 height 5
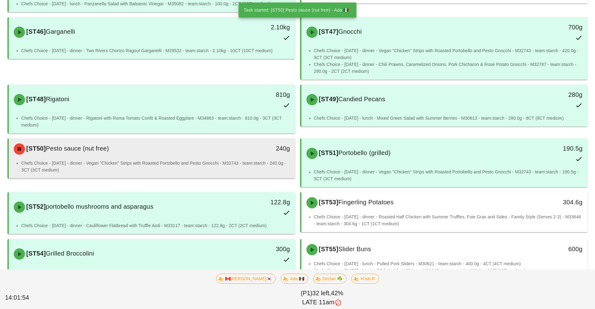
click at [178, 160] on li "Chefs Choice - [DATE] - dinner - Vegan "Chicken" Strips with Roasted Portobello…" at bounding box center [155, 167] width 269 height 14
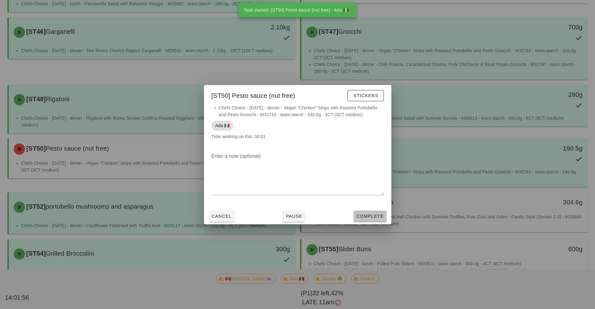
click at [376, 217] on span "Complete" at bounding box center [369, 216] width 27 height 5
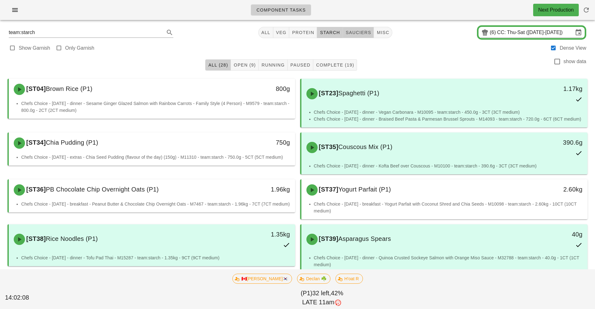
click at [352, 34] on span "sauciers" at bounding box center [359, 32] width 26 height 5
type input "team:sauciers"
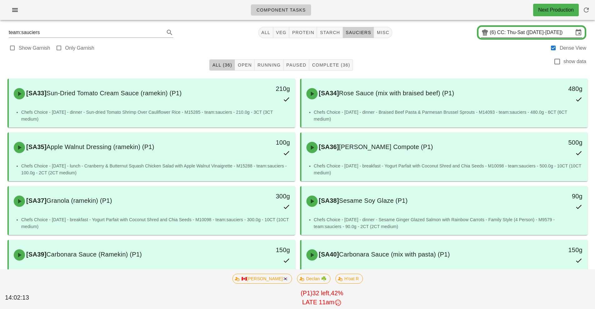
click at [501, 36] on input "CC: Thu-Sat ([DATE]-[DATE])" at bounding box center [535, 32] width 76 height 10
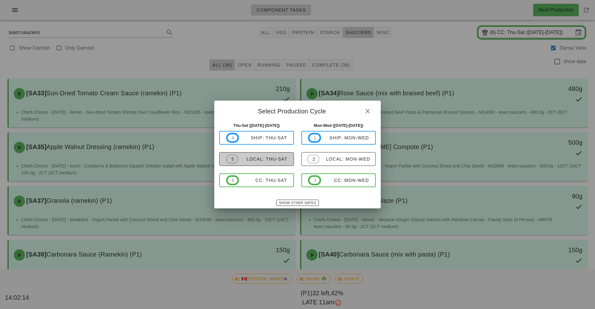
click at [270, 161] on div "local: Thu-Sat" at bounding box center [263, 159] width 49 height 5
type input "local: Thu-Sat ([DATE]-[DATE])"
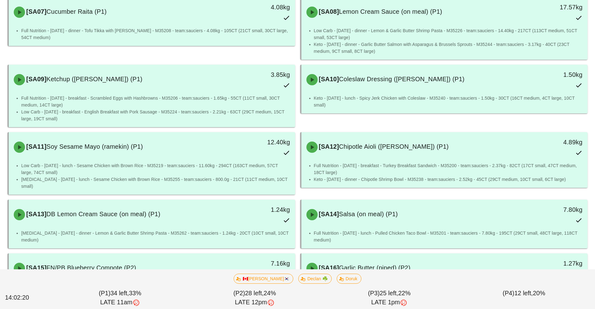
scroll to position [306, 0]
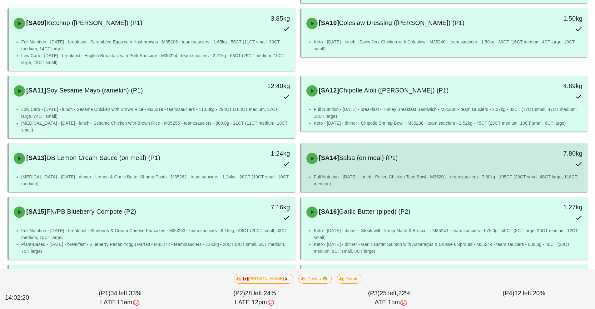
click at [393, 168] on div "[SA14] Salsa (on meal) (P1) 7.80kg" at bounding box center [445, 158] width 284 height 27
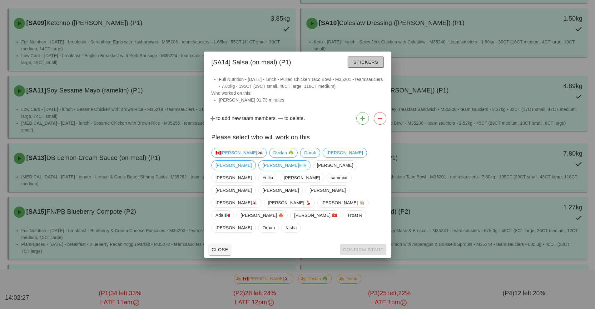
click at [369, 65] on span "Stickers" at bounding box center [365, 62] width 25 height 5
